Goal: Check status

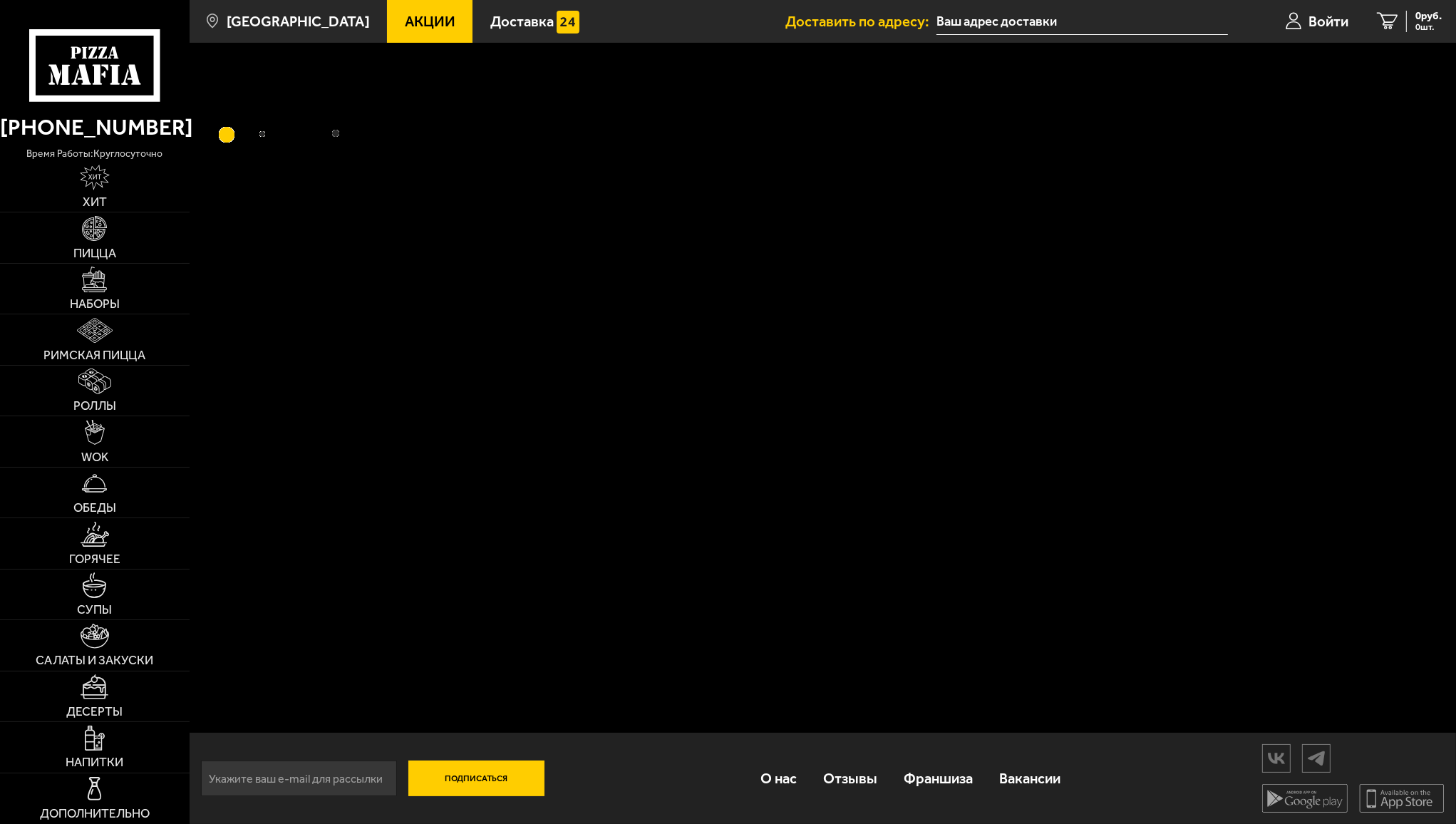
type input "[STREET_ADDRESS]"
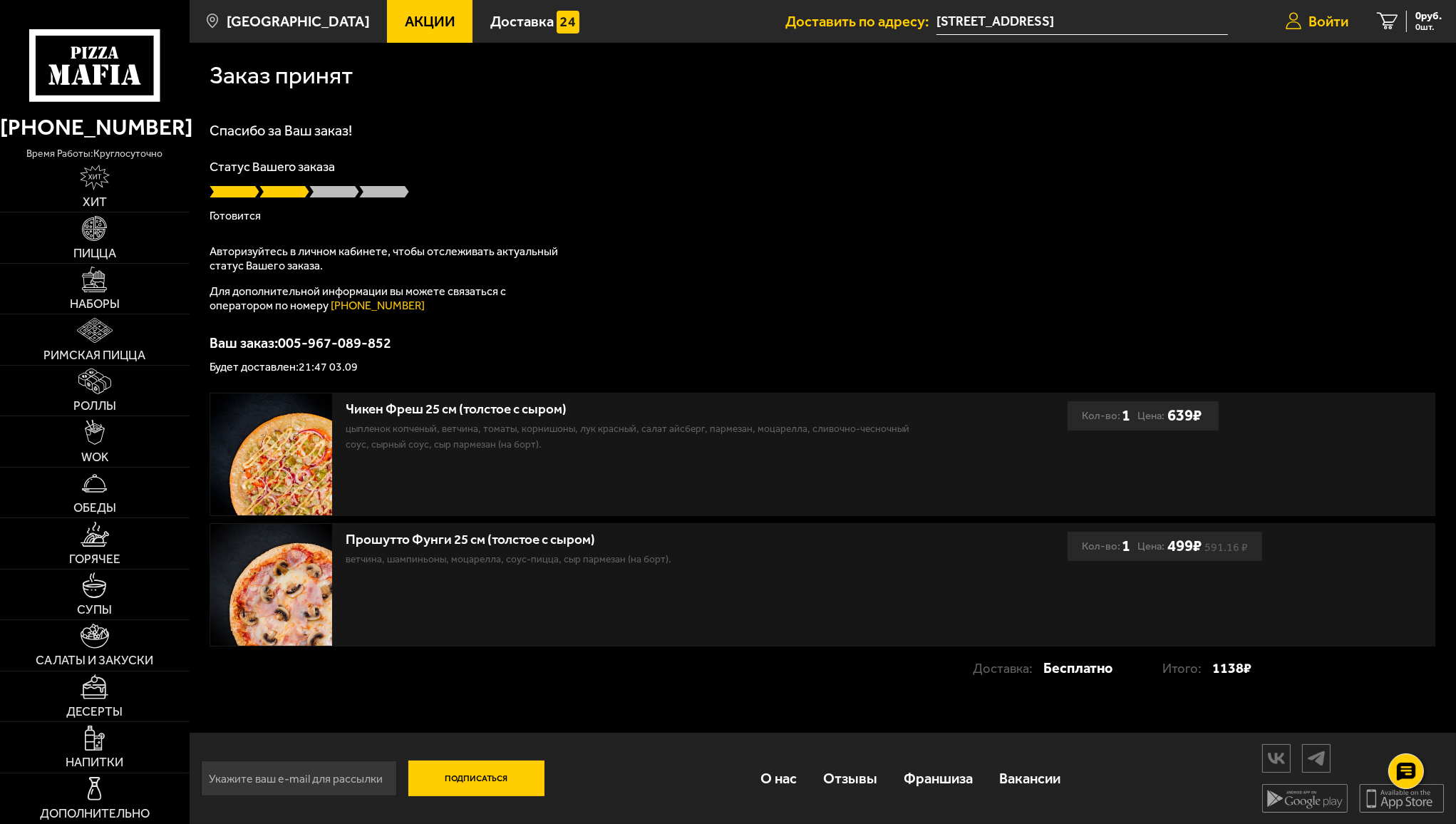
click at [1318, 23] on span "Войти" at bounding box center [1328, 20] width 40 height 14
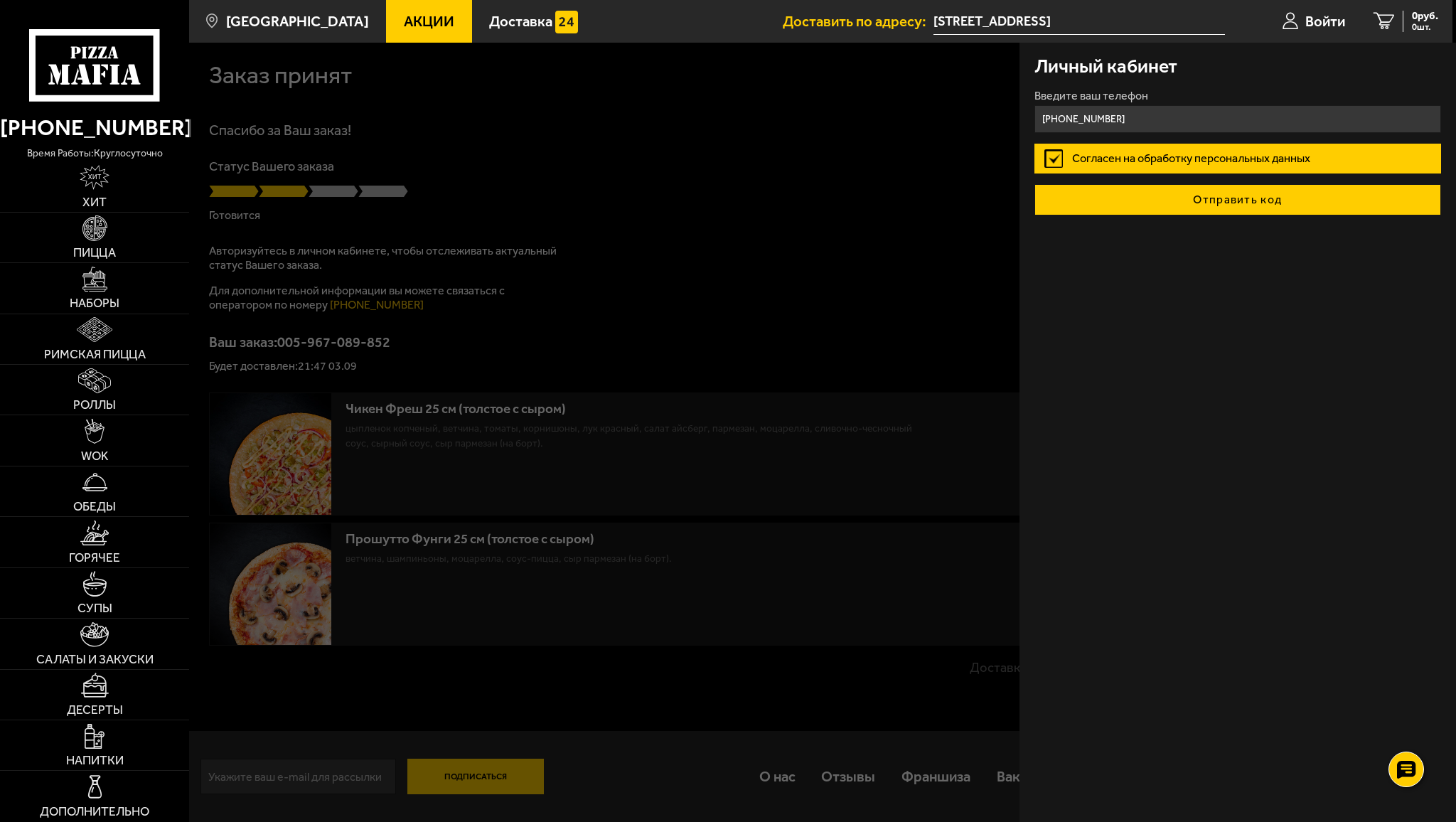
type input "+7 (911) 787-32-02"
click at [1180, 192] on button "Отправить код" at bounding box center [1238, 200] width 407 height 31
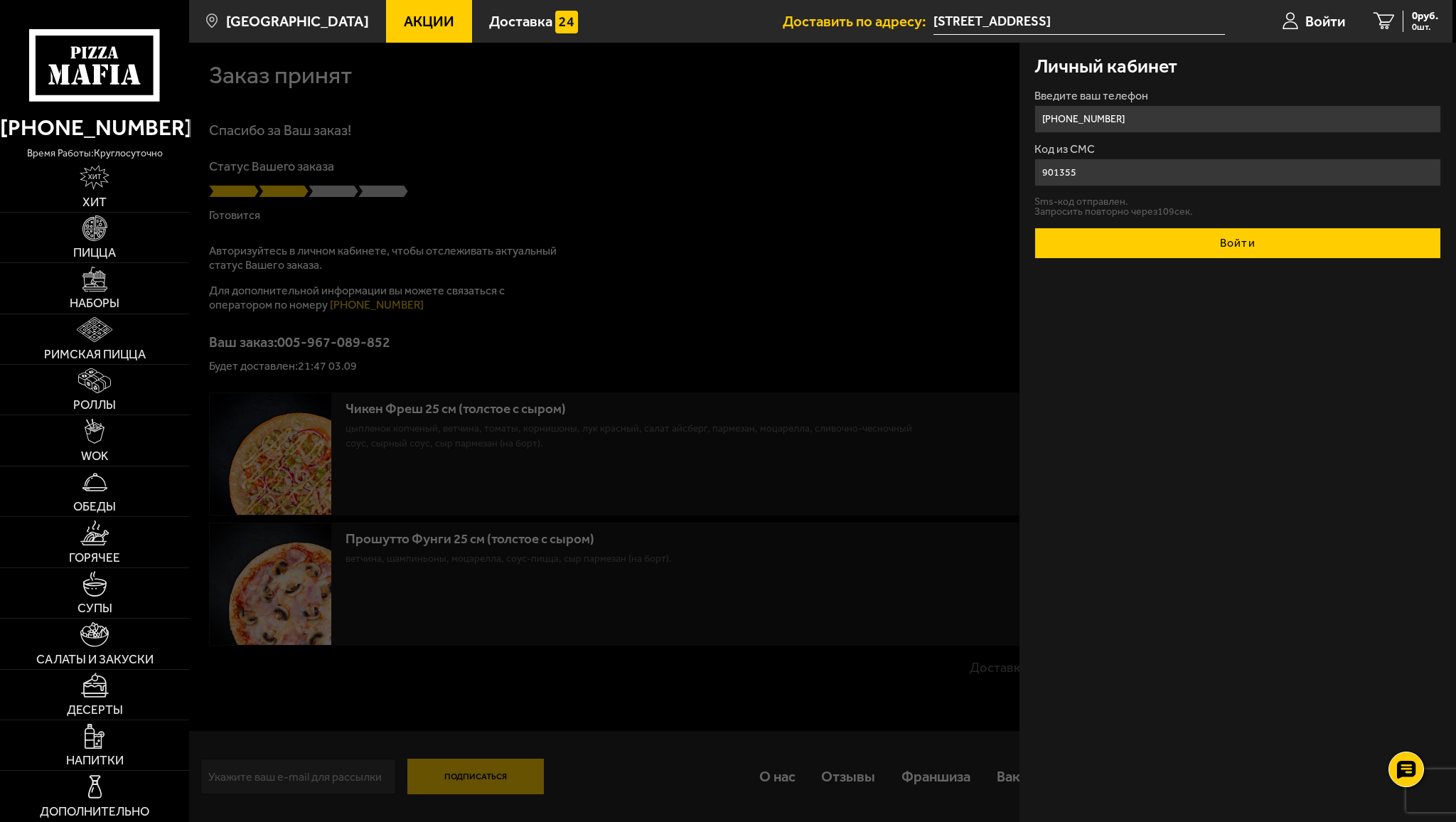
type input "901355"
click at [1250, 241] on button "Войти" at bounding box center [1238, 243] width 407 height 31
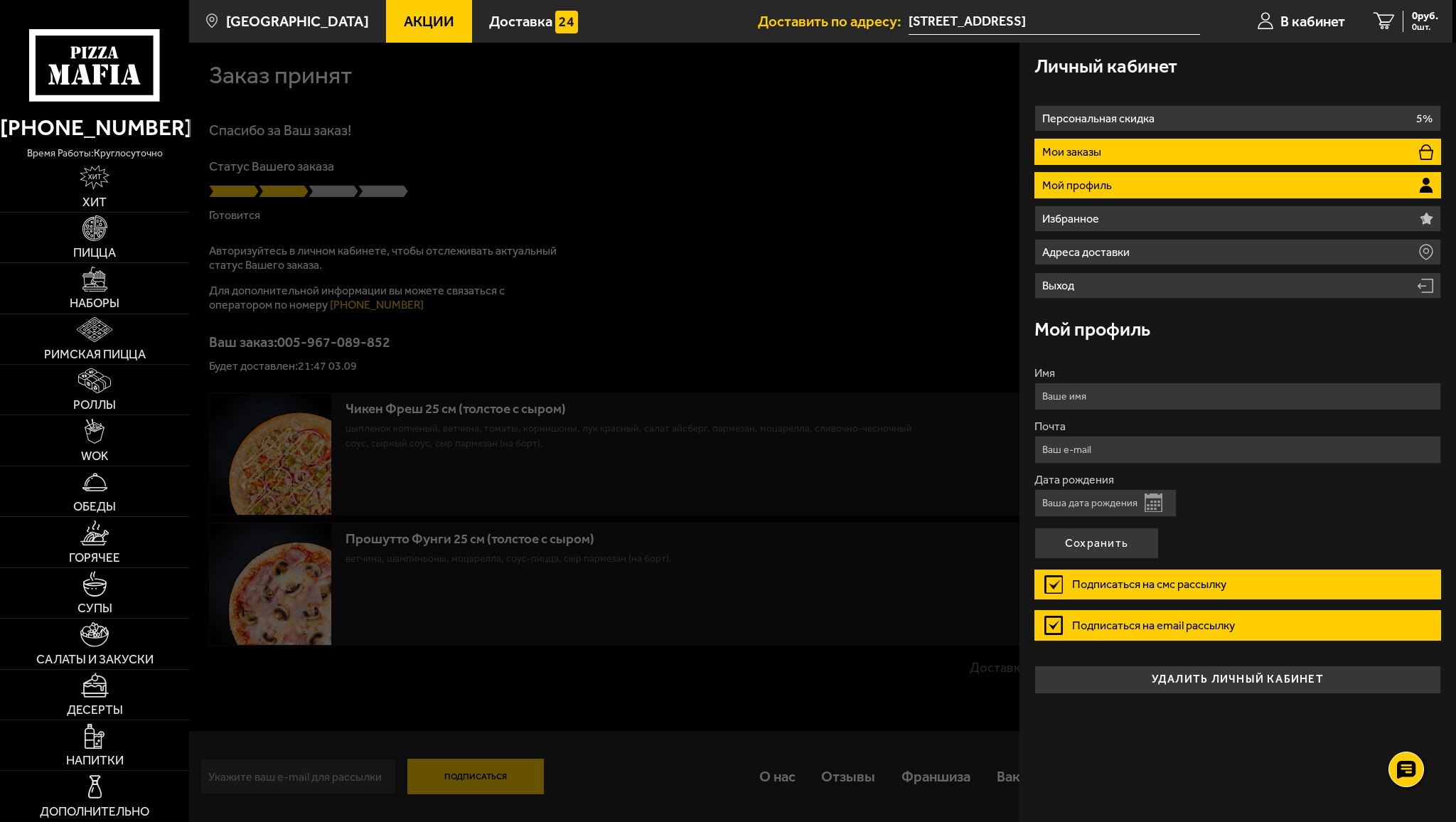
click at [1146, 155] on li "Мои заказы" at bounding box center [1238, 152] width 407 height 26
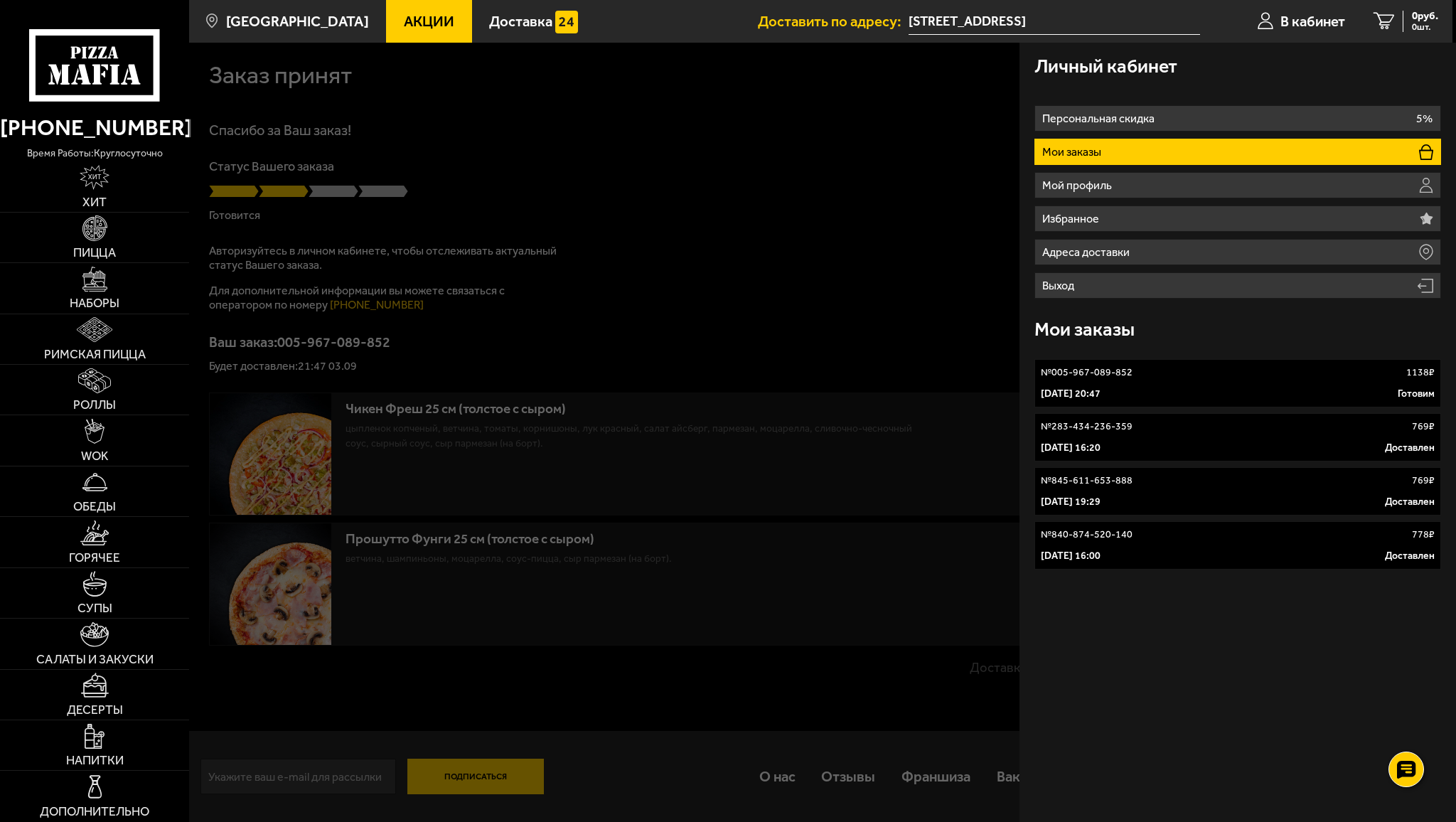
click at [1219, 380] on link "№ 005-967-089-852 1138 ₽ 3 сентября 2025 г. 20:47 Готовим" at bounding box center [1238, 383] width 407 height 48
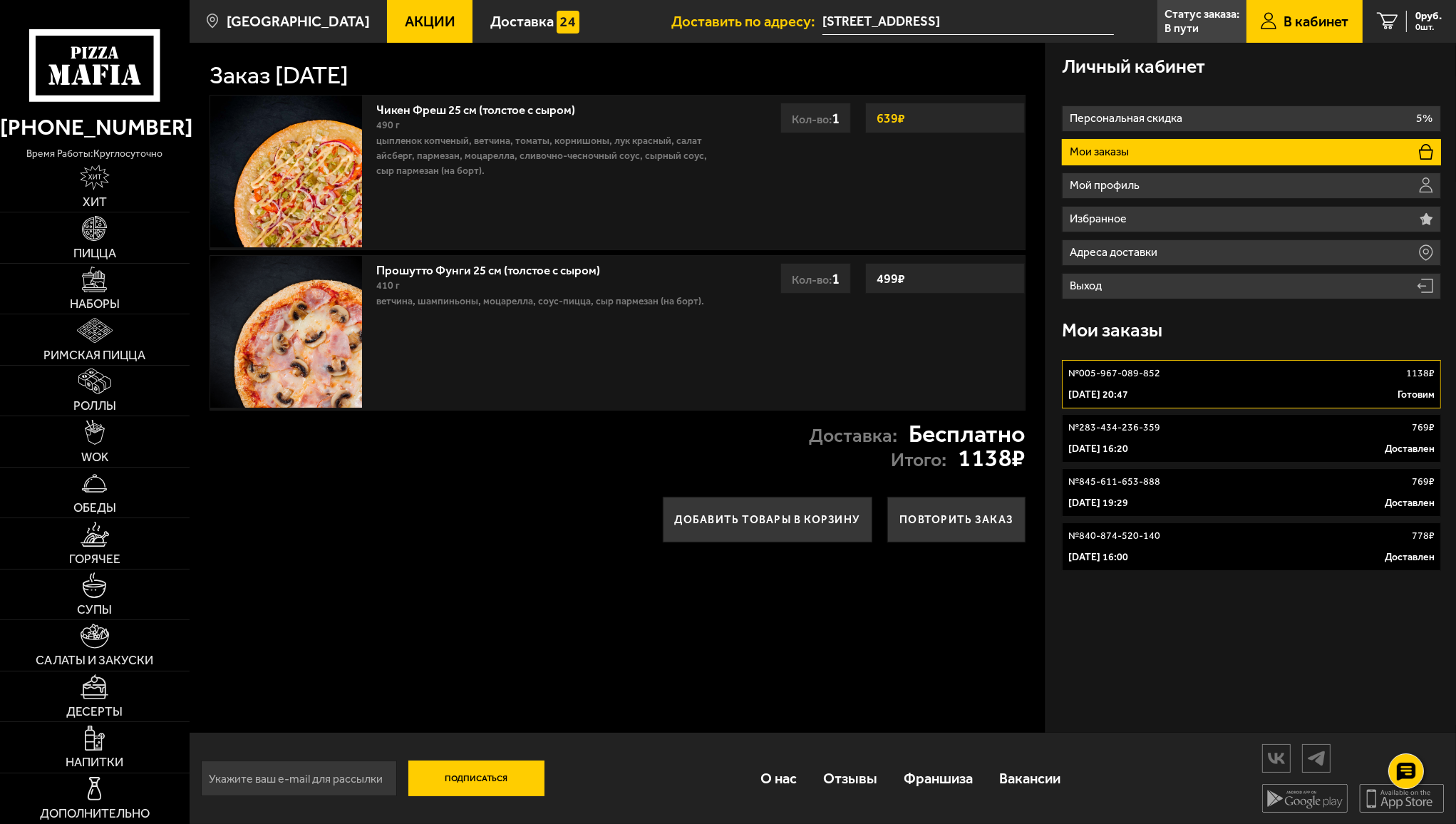
click at [1142, 383] on link "№ 005-967-089-852 1138 ₽ 3 сентября 2025 г. 20:47 Готовим" at bounding box center [1251, 384] width 379 height 48
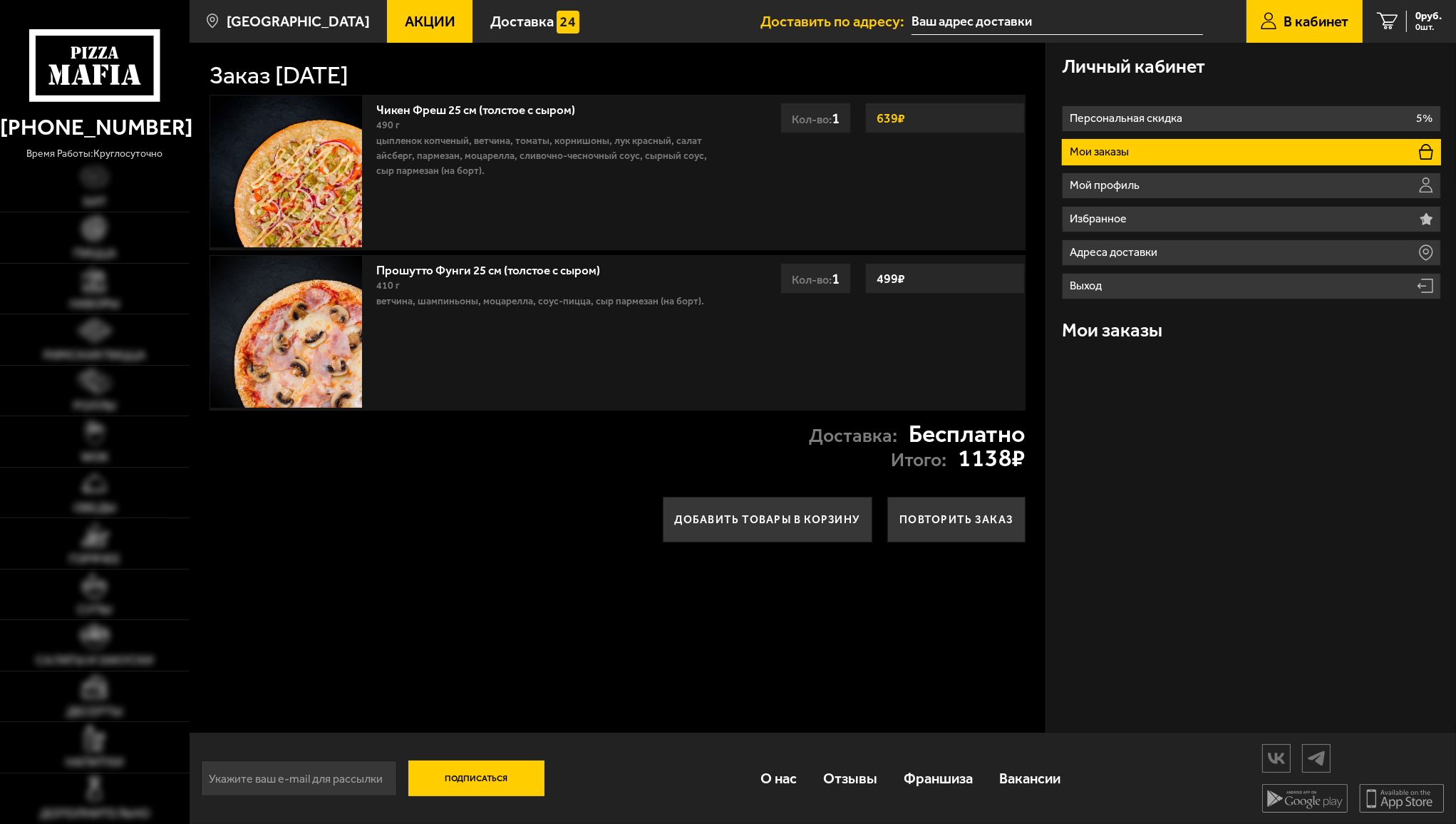
type input "[STREET_ADDRESS]"
